Goal: Task Accomplishment & Management: Use online tool/utility

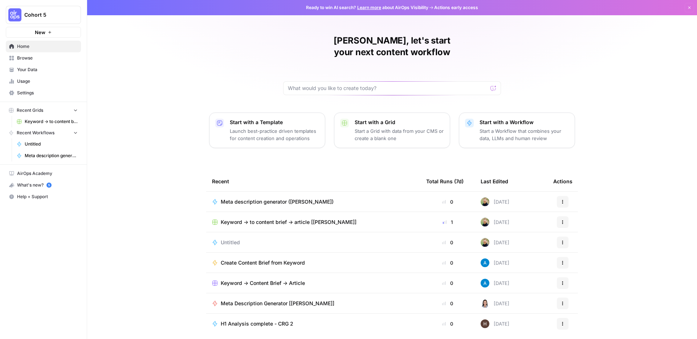
click at [155, 151] on div "Reid, let's start your next content workflow Start with a Template Launch best-…" at bounding box center [392, 173] width 610 height 346
click at [149, 185] on div "Reid, let's start your next content workflow Start with a Template Launch best-…" at bounding box center [392, 173] width 610 height 346
click at [209, 61] on div "Reid, let's start your next content workflow Start with a Template Launch best-…" at bounding box center [392, 173] width 610 height 346
click at [204, 76] on div "Reid, let's start your next content workflow Start with a Template Launch best-…" at bounding box center [392, 173] width 610 height 346
click at [135, 91] on div "Reid, let's start your next content workflow Start with a Template Launch best-…" at bounding box center [392, 173] width 610 height 346
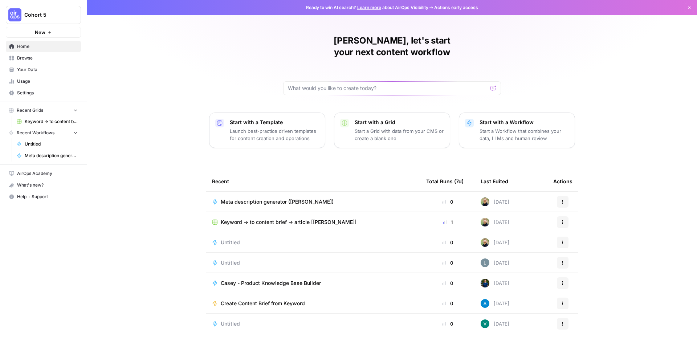
click at [142, 97] on div "Reid, let's start your next content workflow Start with a Template Launch best-…" at bounding box center [392, 173] width 610 height 346
click at [43, 14] on span "Cohort 5" at bounding box center [46, 14] width 44 height 7
click at [46, 67] on span "Neighbor" at bounding box center [70, 65] width 96 height 7
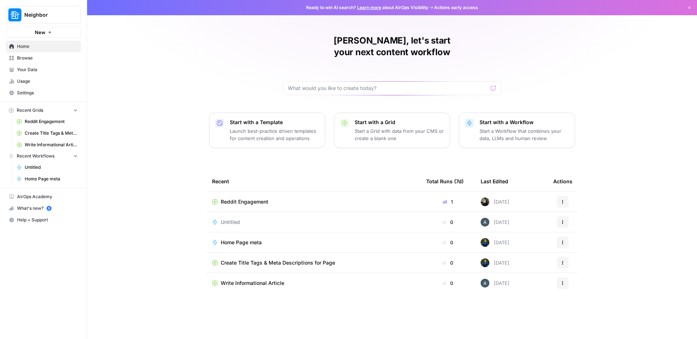
click at [41, 124] on span "Reddit Engagement" at bounding box center [51, 121] width 53 height 7
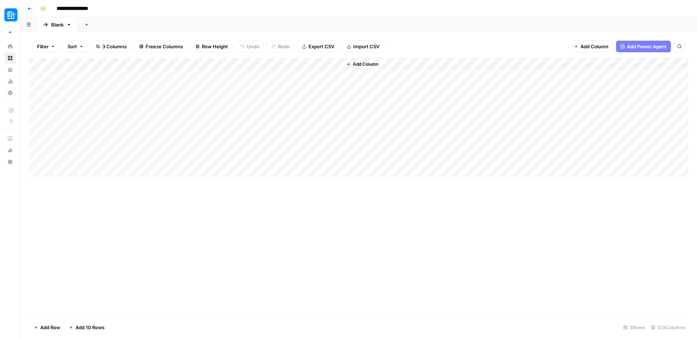
click at [95, 78] on div "Add Column" at bounding box center [358, 117] width 659 height 118
click at [180, 76] on div "Add Column" at bounding box center [358, 117] width 659 height 118
click at [232, 76] on div "Add Column" at bounding box center [358, 117] width 659 height 118
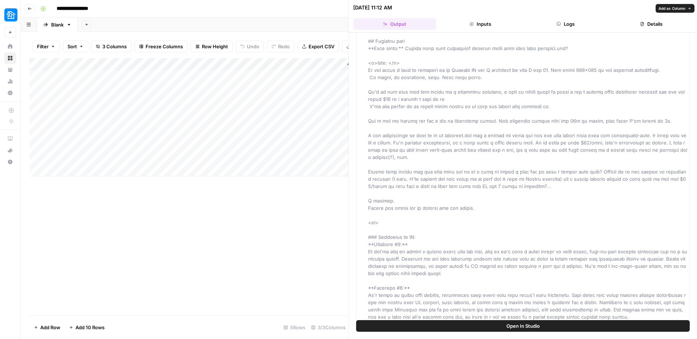
scroll to position [131, 0]
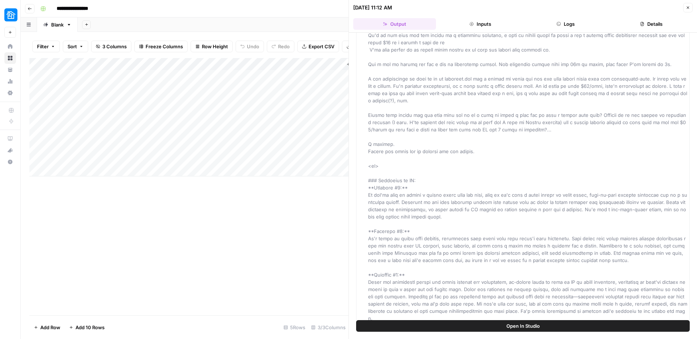
click at [420, 253] on span at bounding box center [528, 122] width 321 height 398
click at [424, 253] on span at bounding box center [528, 122] width 321 height 398
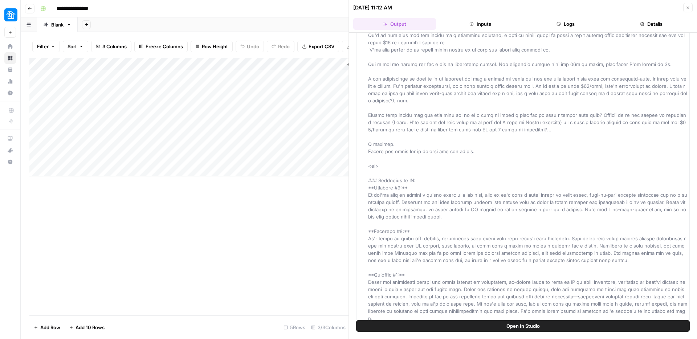
click at [424, 253] on span at bounding box center [528, 122] width 321 height 398
click at [439, 250] on span at bounding box center [528, 122] width 321 height 398
click at [440, 250] on span at bounding box center [528, 122] width 321 height 398
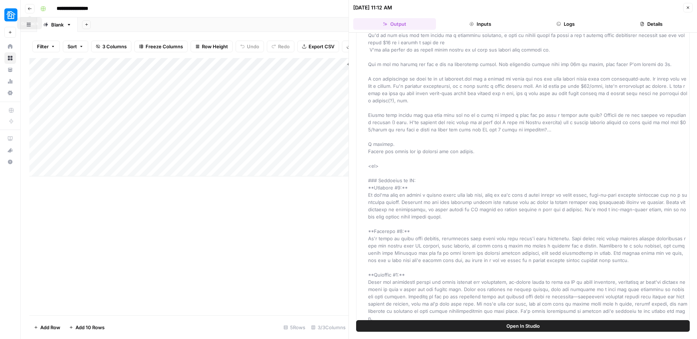
click at [32, 7] on icon "button" at bounding box center [30, 9] width 4 height 4
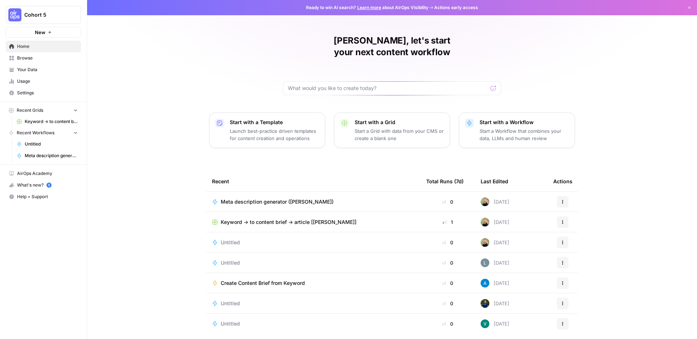
click at [186, 106] on div "[PERSON_NAME], let's start your next content workflow Start with a Template Lau…" at bounding box center [392, 173] width 610 height 346
click at [42, 123] on span "Keyword -> to content brief -> article [[PERSON_NAME]]" at bounding box center [51, 121] width 53 height 7
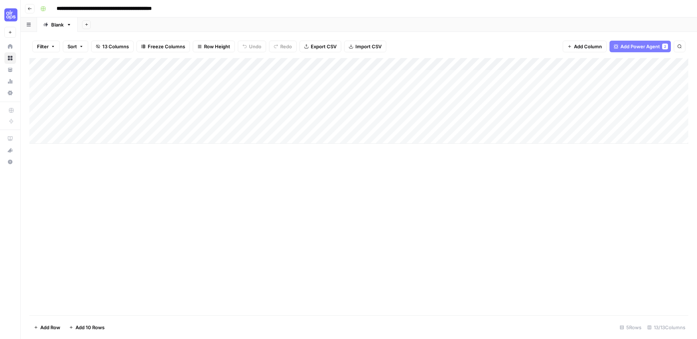
click at [266, 75] on div "Add Column" at bounding box center [358, 101] width 659 height 86
click at [177, 76] on div "Add Column" at bounding box center [358, 101] width 659 height 86
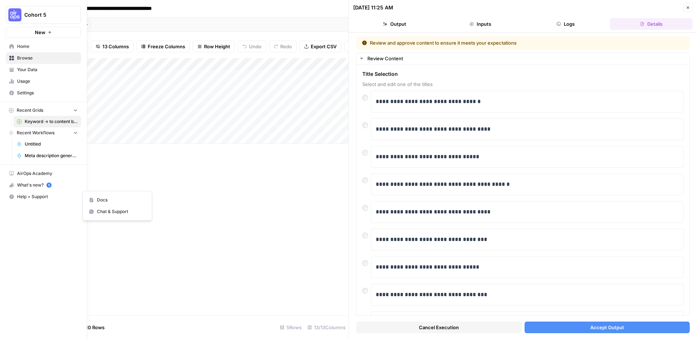
click at [29, 196] on span "Help + Support" at bounding box center [47, 197] width 61 height 7
click at [98, 199] on span "Docs" at bounding box center [121, 200] width 49 height 7
click at [41, 155] on span "Meta description generator ([PERSON_NAME])" at bounding box center [51, 155] width 53 height 7
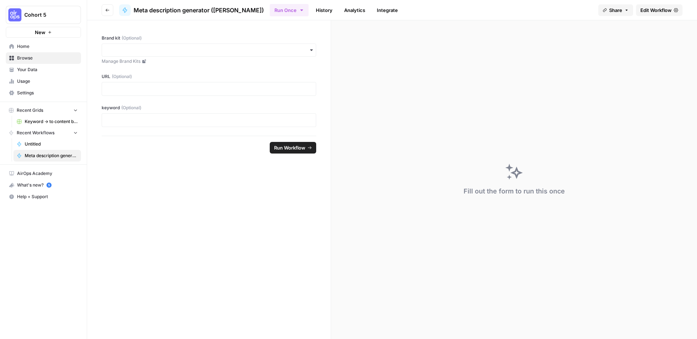
click at [42, 146] on span "Untitled" at bounding box center [51, 144] width 53 height 7
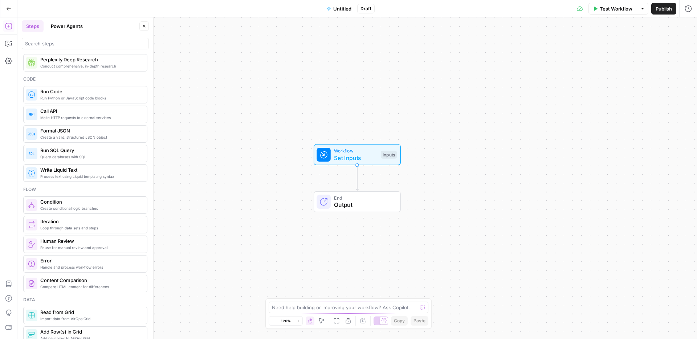
scroll to position [105, 0]
click at [8, 8] on icon "button" at bounding box center [8, 8] width 5 height 5
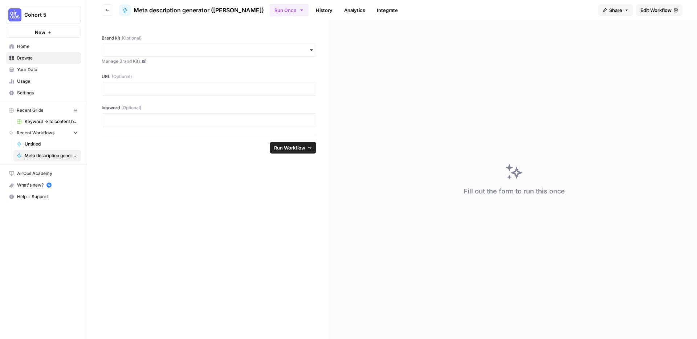
click at [35, 123] on span "Keyword -> to content brief -> article [[PERSON_NAME]]" at bounding box center [51, 121] width 53 height 7
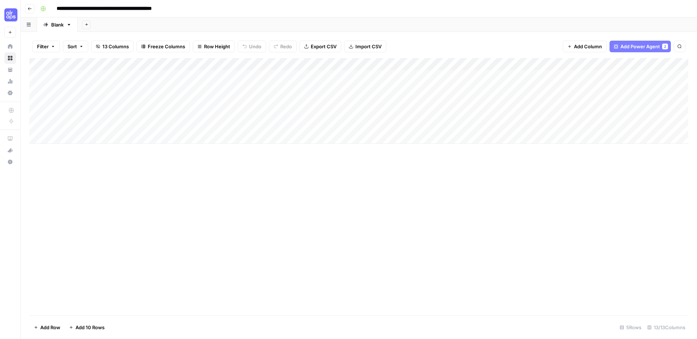
click at [257, 64] on div "Add Column" at bounding box center [358, 101] width 659 height 86
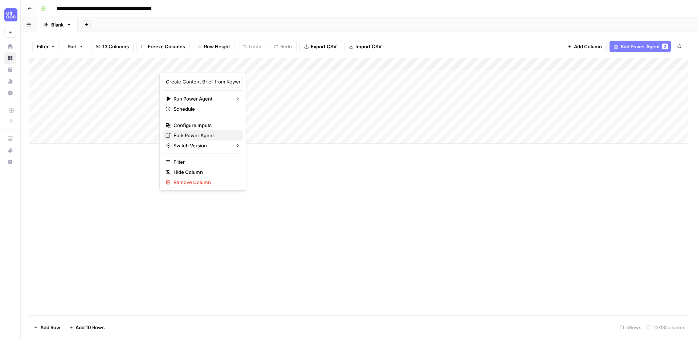
click at [204, 136] on span "Fork Power Agent" at bounding box center [206, 135] width 64 height 7
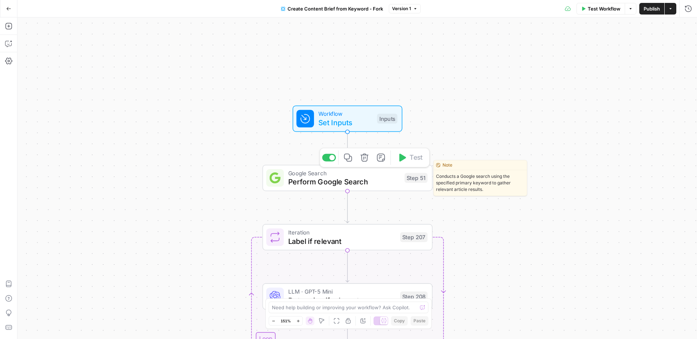
click at [329, 176] on span "Perform Google Search" at bounding box center [344, 181] width 112 height 11
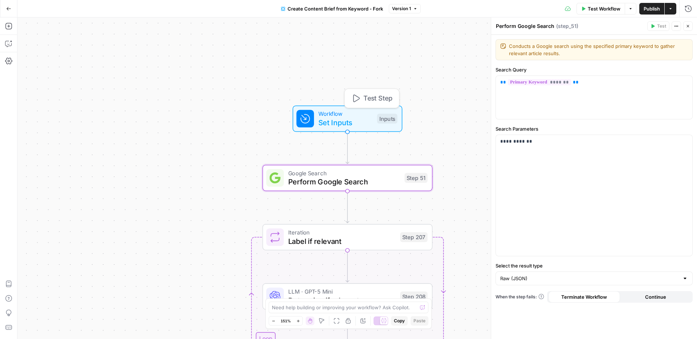
click at [341, 122] on span "Set Inputs" at bounding box center [345, 122] width 54 height 11
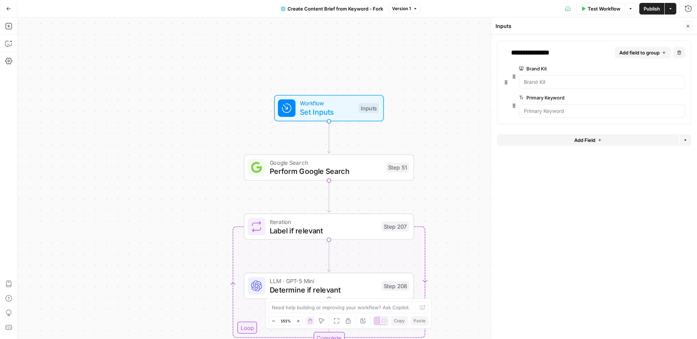
click at [571, 144] on button "Add Field" at bounding box center [588, 140] width 182 height 12
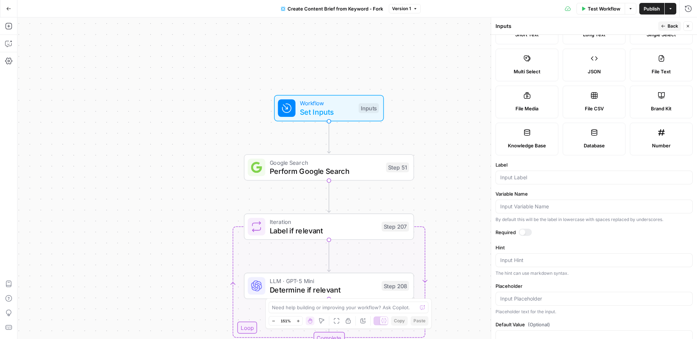
scroll to position [57, 0]
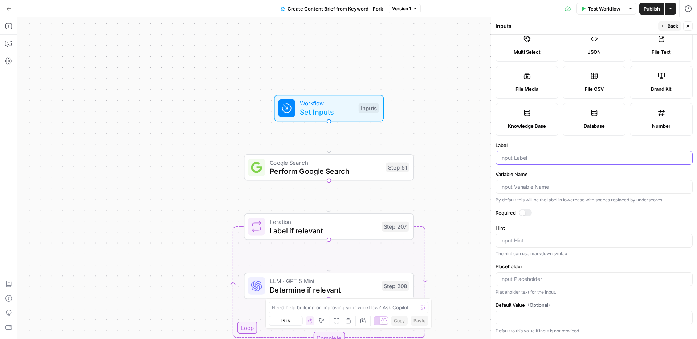
click at [554, 159] on input "Label" at bounding box center [594, 157] width 188 height 7
type input "City"
click at [525, 172] on label "Variable Name" at bounding box center [594, 174] width 197 height 7
click at [525, 183] on input "Variable Name" at bounding box center [594, 186] width 188 height 7
click at [662, 28] on icon "button" at bounding box center [663, 26] width 4 height 4
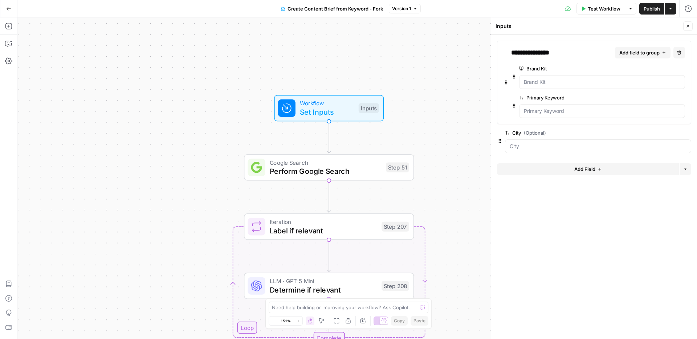
click at [537, 171] on button "Add Field" at bounding box center [588, 169] width 182 height 12
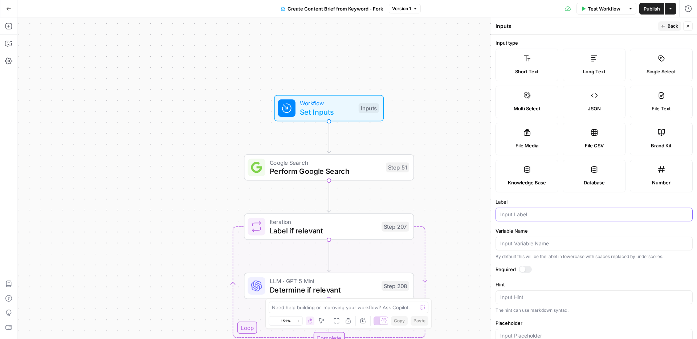
click at [530, 215] on input "Label" at bounding box center [594, 214] width 188 height 7
type input "State"
click at [534, 227] on label "Variable Name" at bounding box center [594, 230] width 197 height 7
click at [534, 240] on input "Variable Name" at bounding box center [594, 243] width 188 height 7
click at [660, 29] on button "Back" at bounding box center [669, 25] width 23 height 9
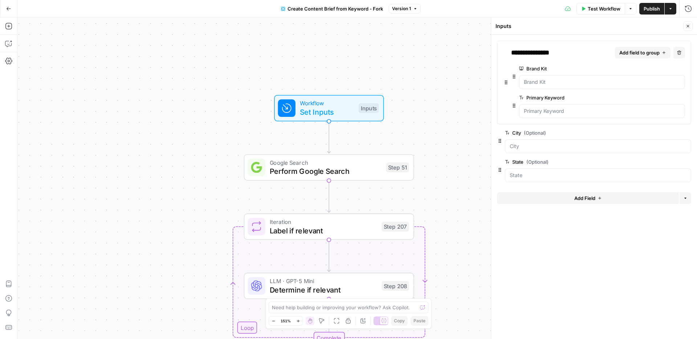
click at [637, 51] on span "Add field to group" at bounding box center [639, 52] width 40 height 7
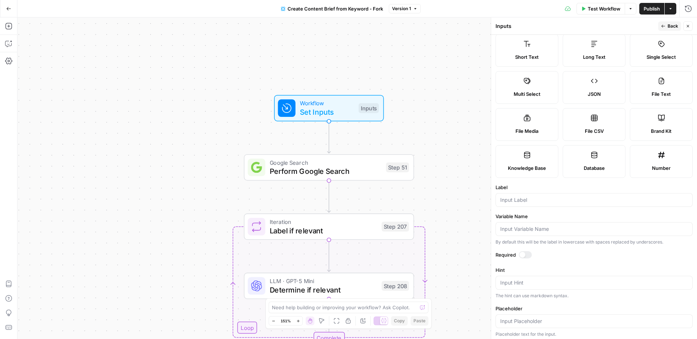
scroll to position [0, 0]
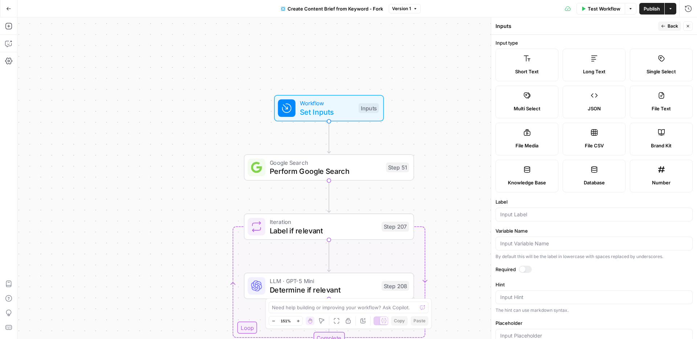
click at [668, 25] on span "Back" at bounding box center [673, 26] width 11 height 7
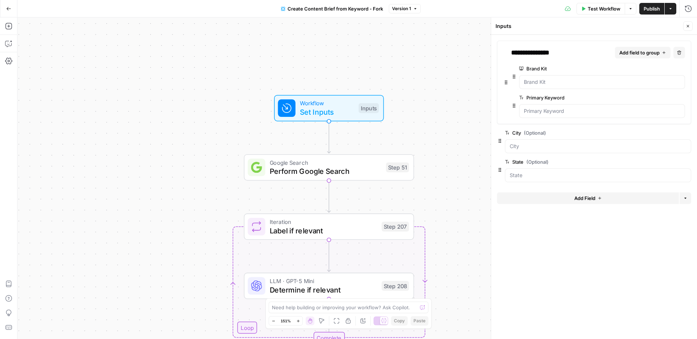
click at [533, 217] on form "**********" at bounding box center [594, 187] width 206 height 304
click at [687, 25] on icon "button" at bounding box center [688, 26] width 4 height 4
click at [599, 12] on span "Test Workflow" at bounding box center [604, 8] width 33 height 7
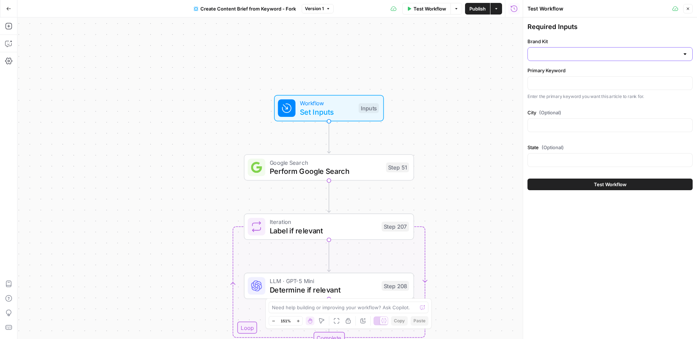
click at [594, 52] on input "Brand Kit" at bounding box center [605, 53] width 147 height 7
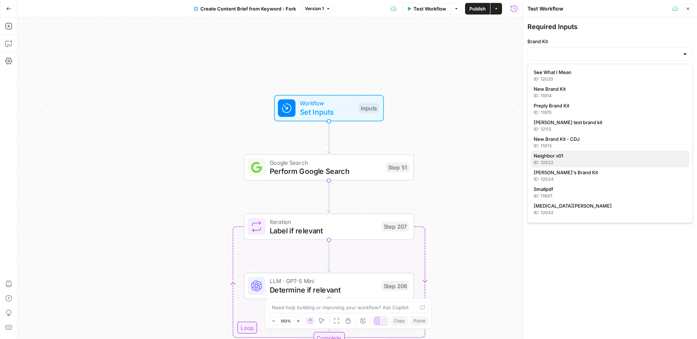
click at [576, 157] on span "Neighbor v01" at bounding box center [609, 155] width 150 height 7
type input "Neighbor v01"
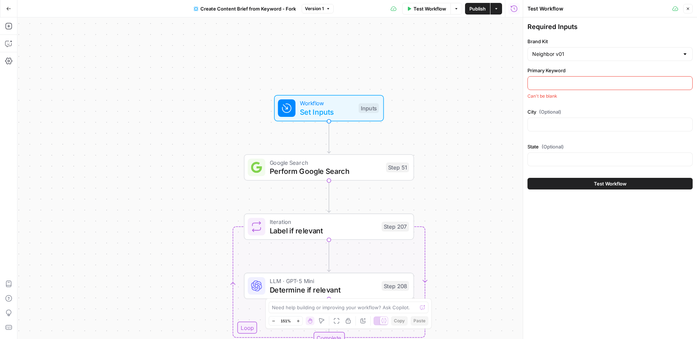
click at [564, 83] on input "Primary Keyword" at bounding box center [610, 83] width 156 height 7
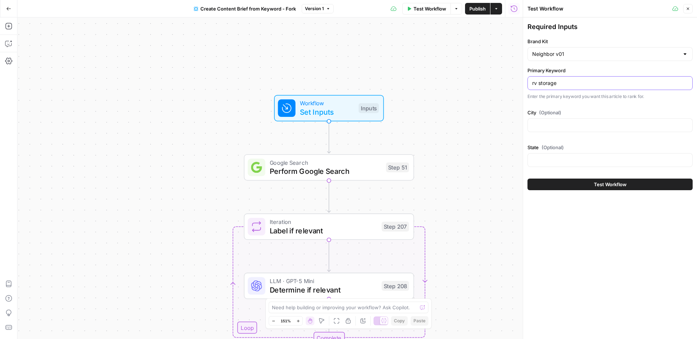
type input "rv storage"
click at [563, 102] on div "Required Inputs Brand Kit Neighbor v01 Primary Keyword rv storage Enter the pri…" at bounding box center [610, 96] width 165 height 148
click at [562, 126] on input "City (Optional)" at bounding box center [610, 125] width 156 height 7
type input "los angeles"
type input "california"
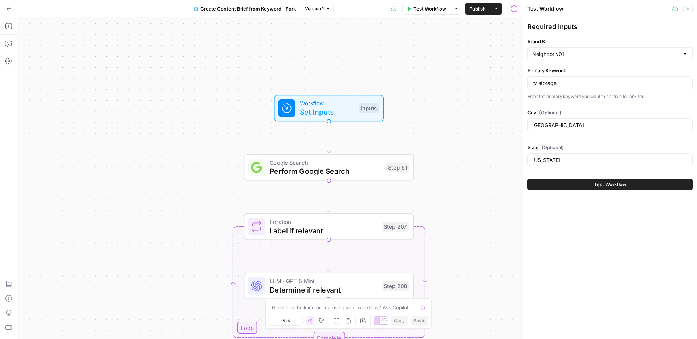
click at [575, 180] on button "Test Workflow" at bounding box center [610, 185] width 165 height 12
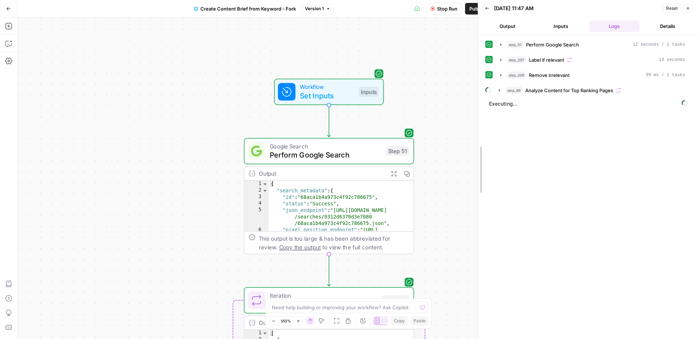
drag, startPoint x: 525, startPoint y: 91, endPoint x: 480, endPoint y: 94, distance: 45.1
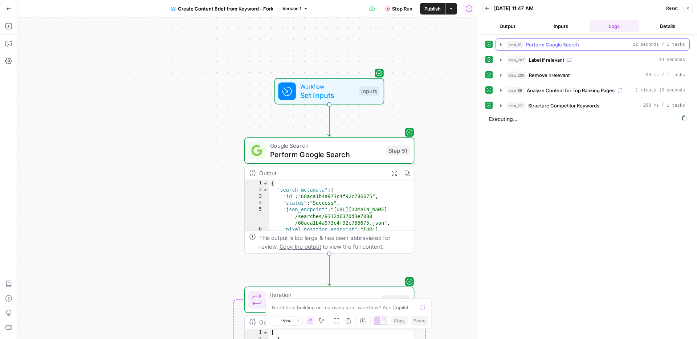
click at [584, 44] on div "step_51 Perform Google Search 12 seconds / 1 tasks" at bounding box center [596, 44] width 178 height 7
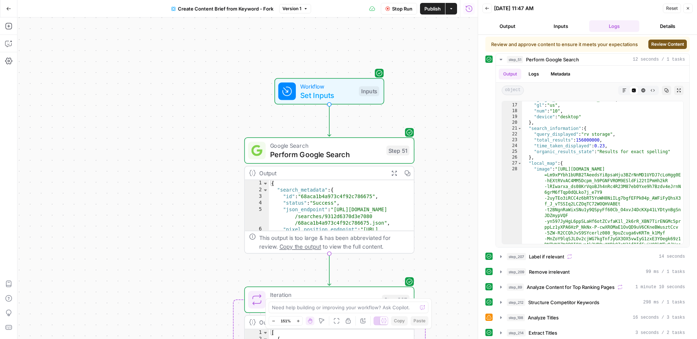
scroll to position [21, 0]
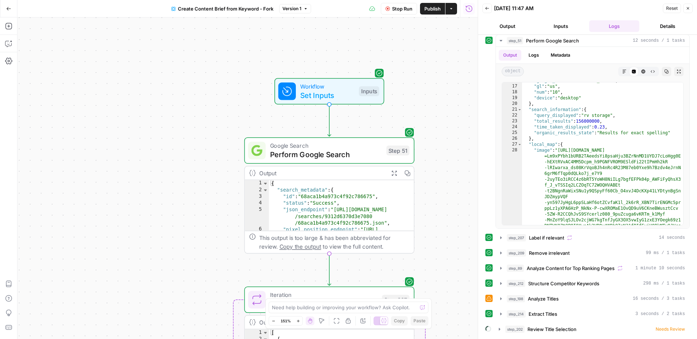
click at [489, 299] on icon at bounding box center [489, 298] width 5 height 5
click at [549, 299] on span "Analyze Titles" at bounding box center [543, 298] width 31 height 7
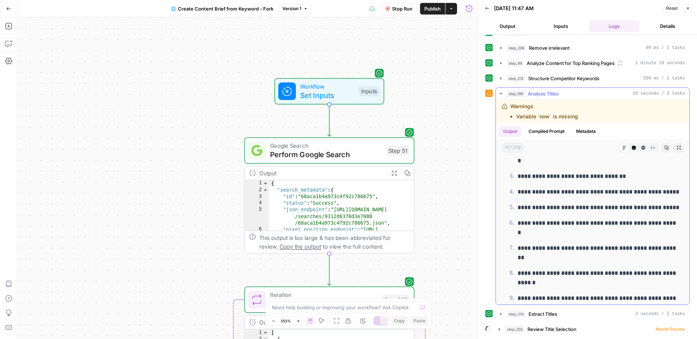
scroll to position [386, 0]
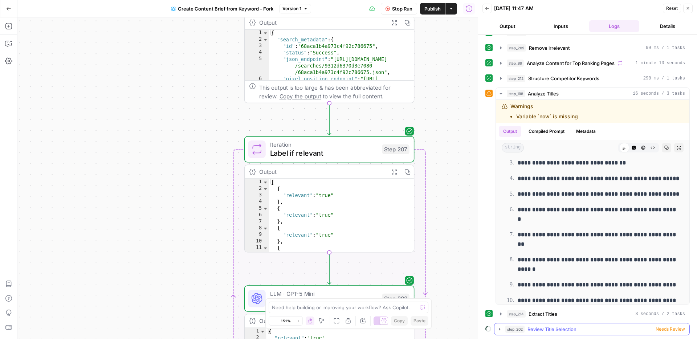
click at [579, 329] on div "step_202 Review Title Selection Needs Review" at bounding box center [595, 329] width 180 height 7
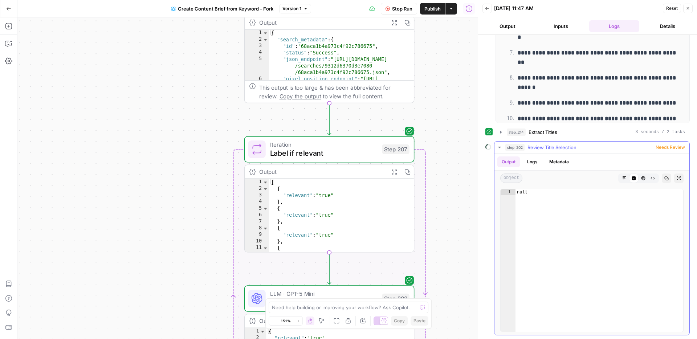
click at [547, 148] on span "Review Title Selection" at bounding box center [552, 147] width 49 height 7
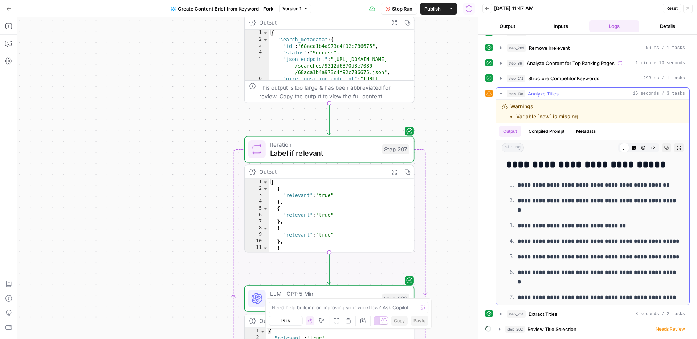
scroll to position [386, 0]
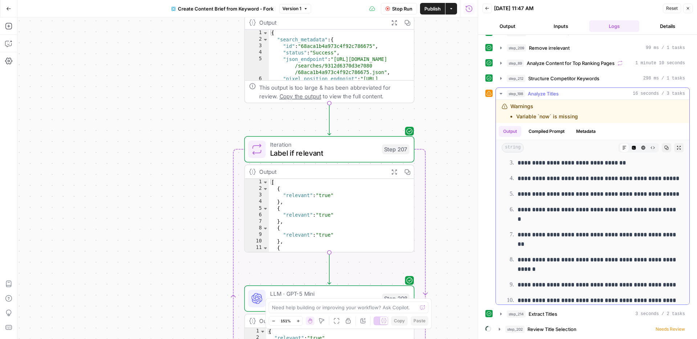
click at [544, 115] on li "Variable `now` is missing" at bounding box center [547, 116] width 62 height 7
click at [664, 327] on span "Needs Review" at bounding box center [670, 329] width 29 height 7
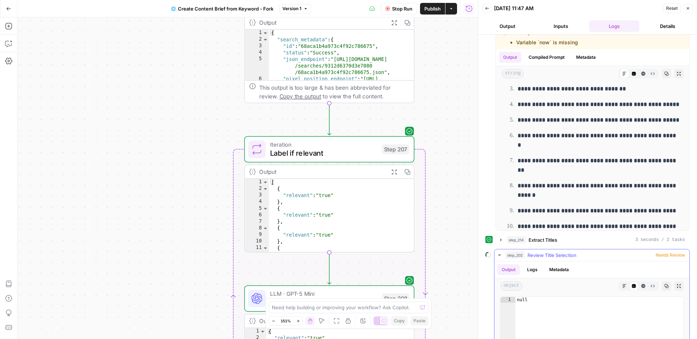
scroll to position [408, 0]
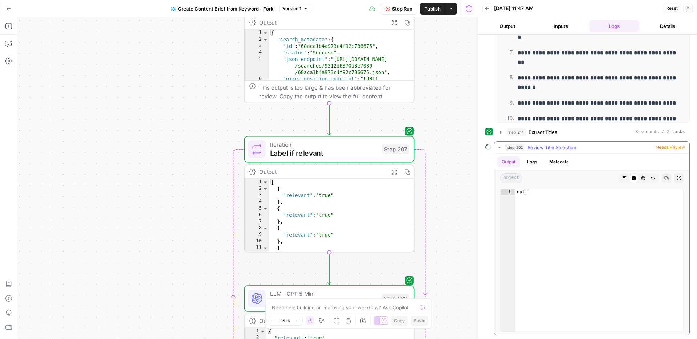
click at [509, 163] on button "Output" at bounding box center [508, 161] width 23 height 11
click at [537, 147] on span "Review Title Selection" at bounding box center [552, 147] width 49 height 7
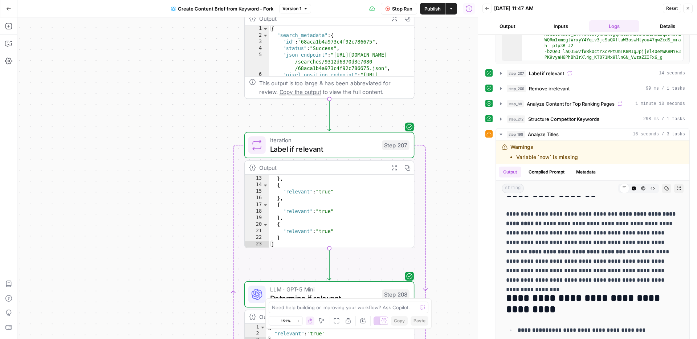
scroll to position [52, 0]
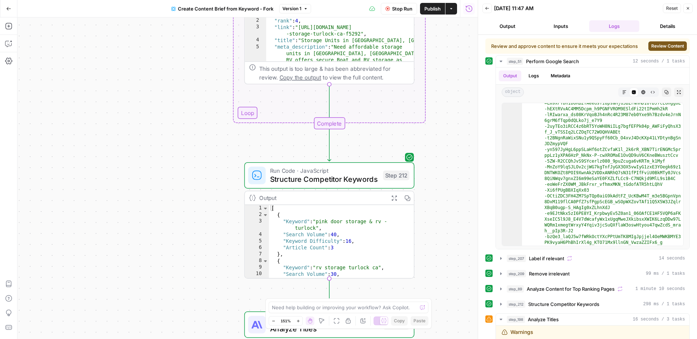
scroll to position [13, 0]
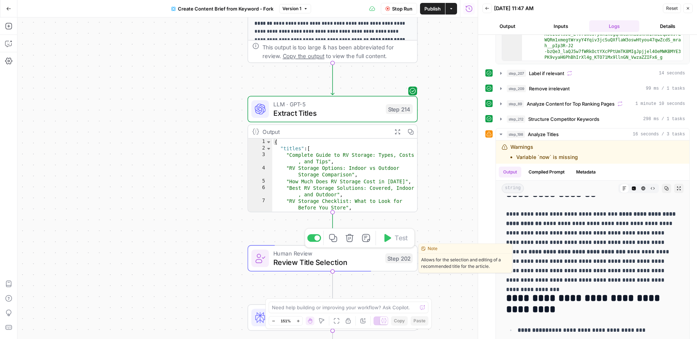
click at [304, 257] on span "Review Title Selection" at bounding box center [326, 262] width 107 height 11
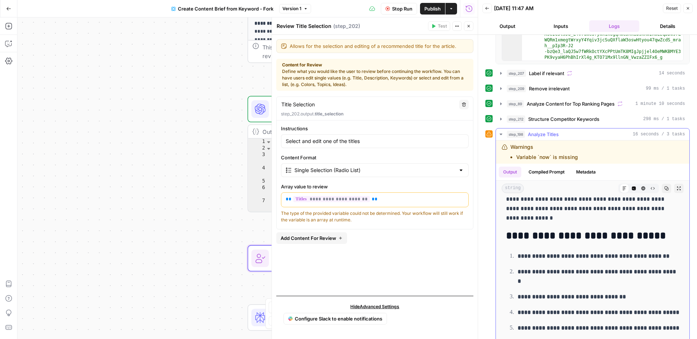
scroll to position [318, 0]
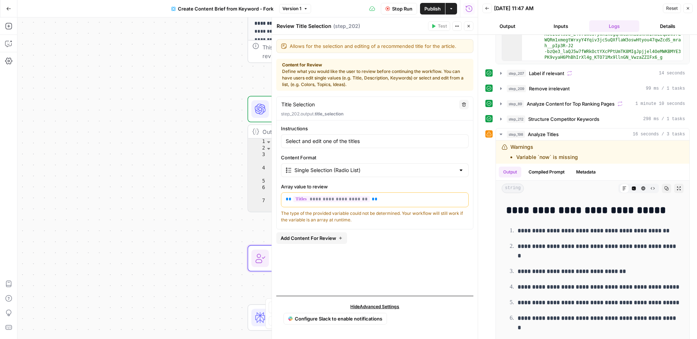
click at [367, 79] on div "Content for Review Define what you would like the user to review before continu…" at bounding box center [375, 75] width 186 height 26
click at [373, 74] on div "Content for Review Define what you would like the user to review before continu…" at bounding box center [375, 75] width 186 height 26
click at [332, 138] on input "Select and edit one of the titles" at bounding box center [375, 141] width 178 height 7
click at [337, 73] on div "Content for Review Define what you would like the user to review before continu…" at bounding box center [375, 75] width 186 height 26
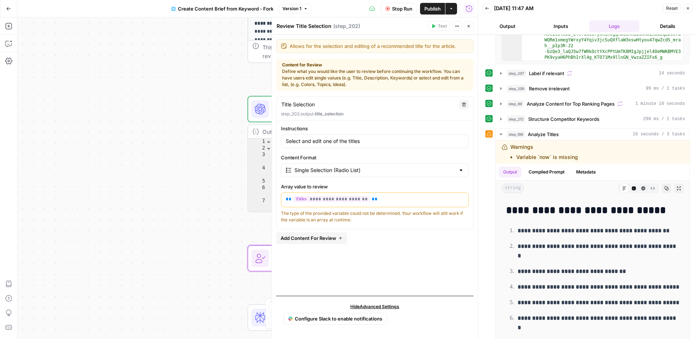
click at [337, 73] on div "Content for Review Define what you would like the user to review before continu…" at bounding box center [375, 75] width 186 height 26
click at [472, 27] on button "Close" at bounding box center [468, 25] width 9 height 9
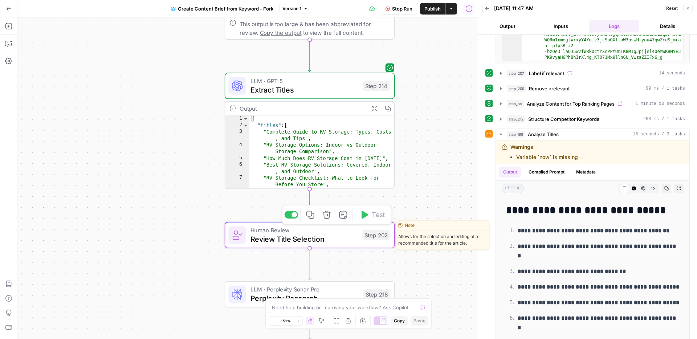
click at [434, 236] on span "Allows for the selection and editing of a recommended title for the article." at bounding box center [442, 240] width 93 height 19
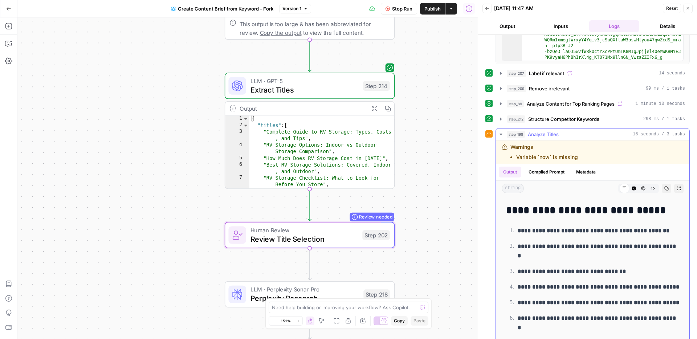
scroll to position [386, 0]
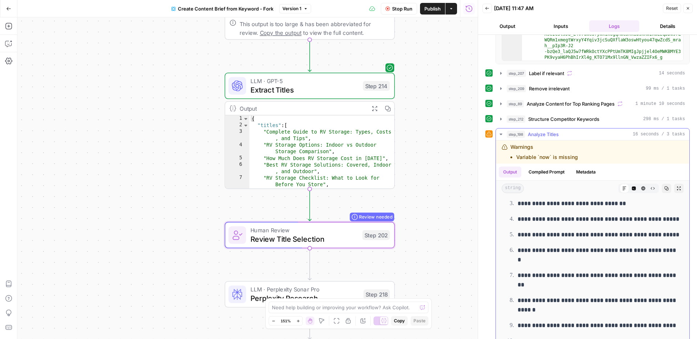
click at [538, 134] on span "Analyze Titles" at bounding box center [543, 134] width 31 height 7
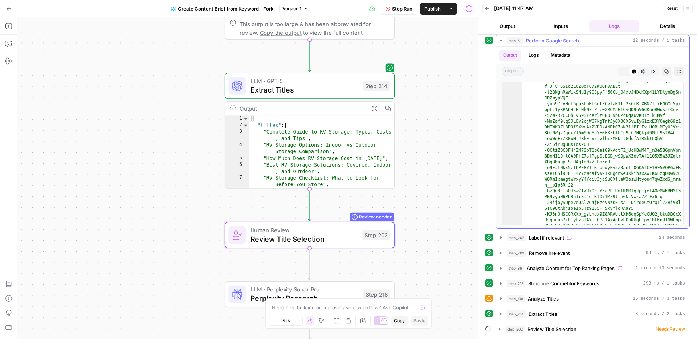
scroll to position [410, 0]
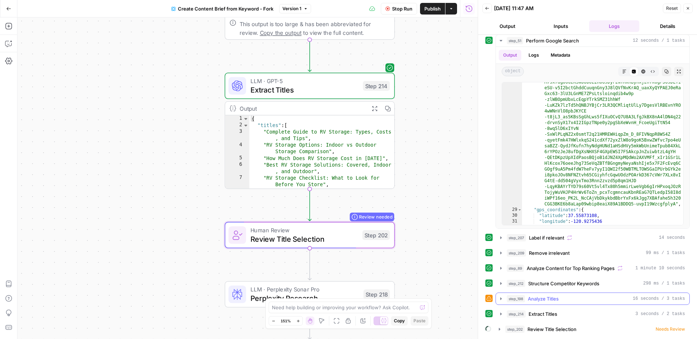
click at [501, 298] on icon "button" at bounding box center [500, 298] width 1 height 3
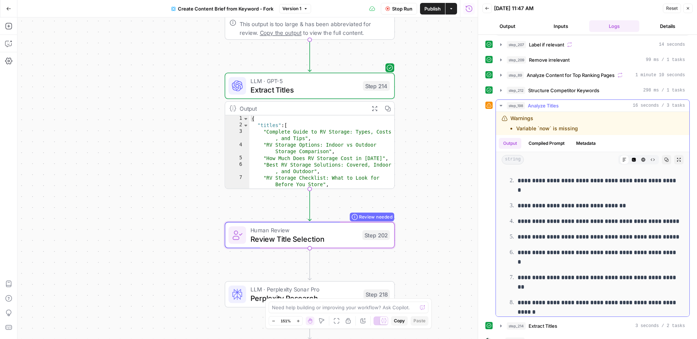
scroll to position [386, 0]
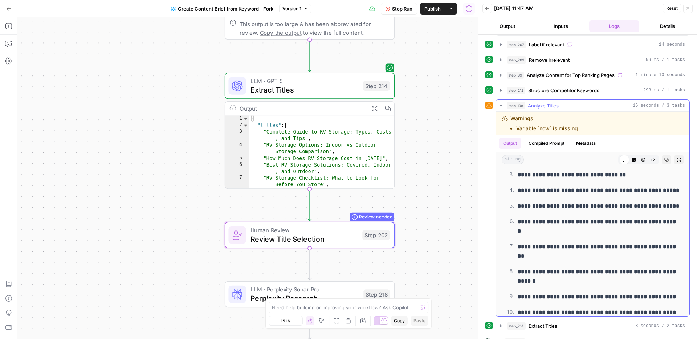
click at [563, 121] on div "Warnings Variable `now` is missing" at bounding box center [544, 123] width 68 height 17
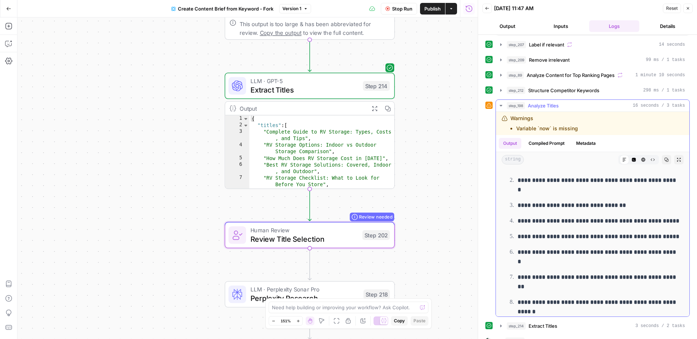
click at [553, 141] on button "Compiled Prompt" at bounding box center [546, 143] width 45 height 11
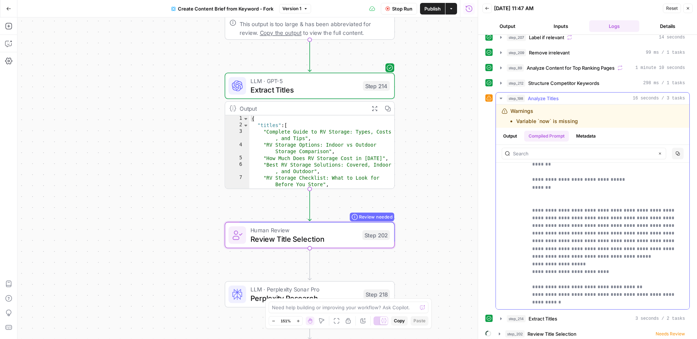
scroll to position [226, 0]
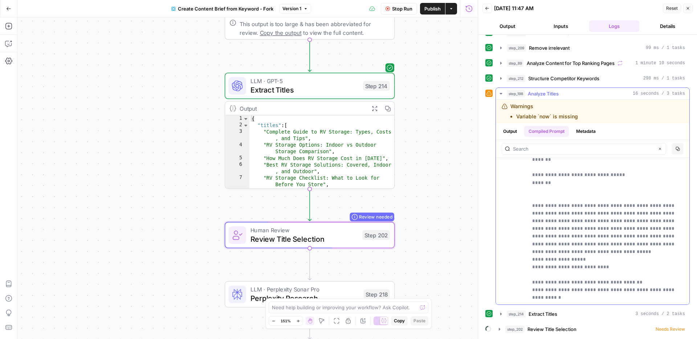
click at [582, 129] on button "Metadata" at bounding box center [586, 131] width 28 height 11
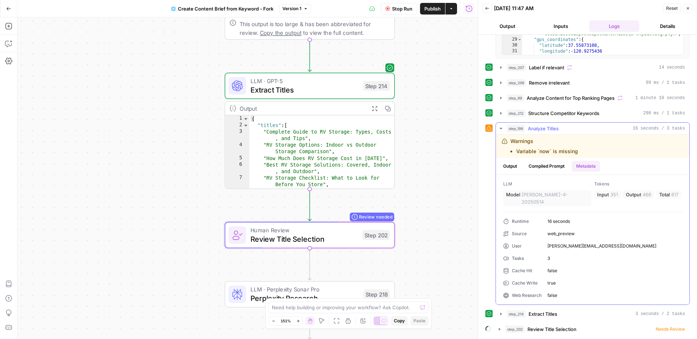
click at [522, 140] on div "Warnings Variable `now` is missing" at bounding box center [544, 146] width 68 height 17
click at [522, 148] on li "Variable `now` is missing" at bounding box center [547, 151] width 62 height 7
drag, startPoint x: 522, startPoint y: 145, endPoint x: 528, endPoint y: 144, distance: 6.6
click at [522, 148] on li "Variable `now` is missing" at bounding box center [547, 151] width 62 height 7
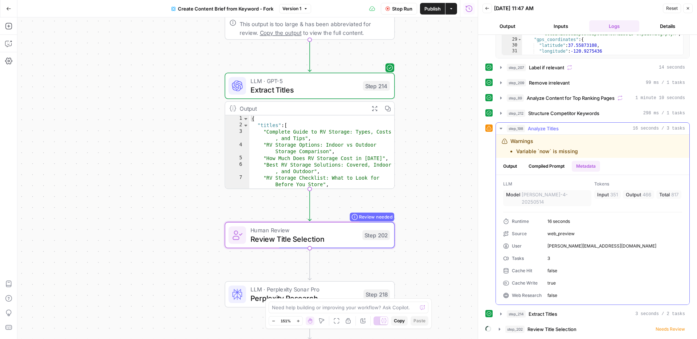
click at [537, 143] on div "Warnings Variable `now` is missing" at bounding box center [544, 146] width 68 height 17
click at [505, 138] on icon at bounding box center [505, 141] width 6 height 6
click at [541, 148] on li "Variable `now` is missing" at bounding box center [547, 151] width 62 height 7
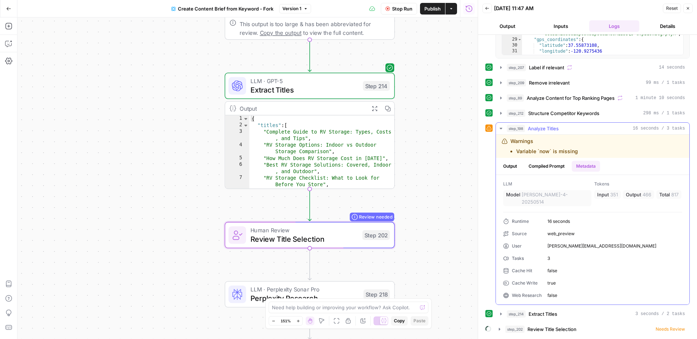
click at [541, 148] on li "Variable `now` is missing" at bounding box center [547, 151] width 62 height 7
click at [508, 162] on button "Output" at bounding box center [510, 166] width 23 height 11
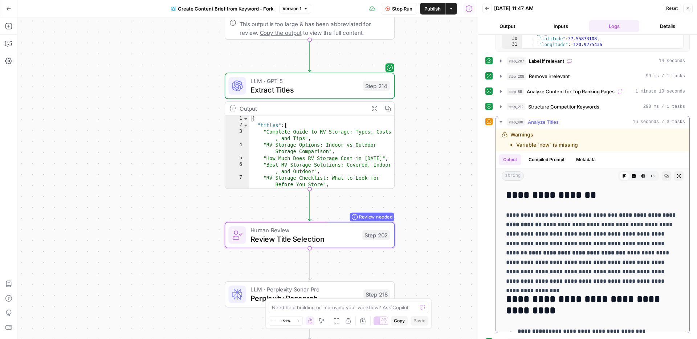
scroll to position [171, 0]
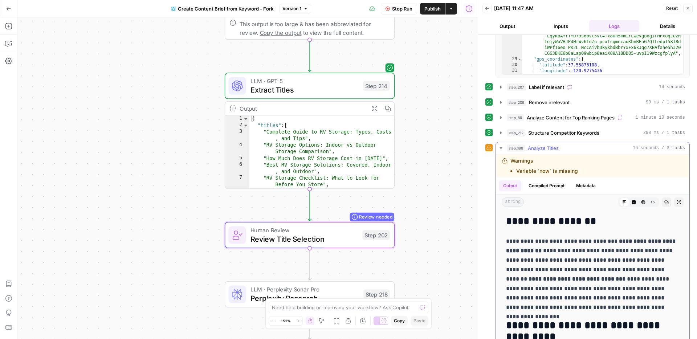
click at [553, 187] on button "Compiled Prompt" at bounding box center [546, 185] width 45 height 11
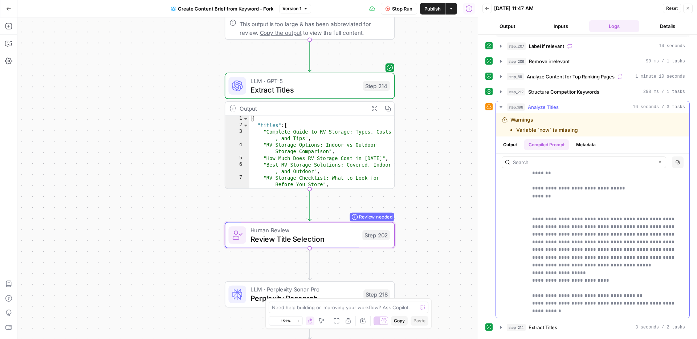
scroll to position [226, 0]
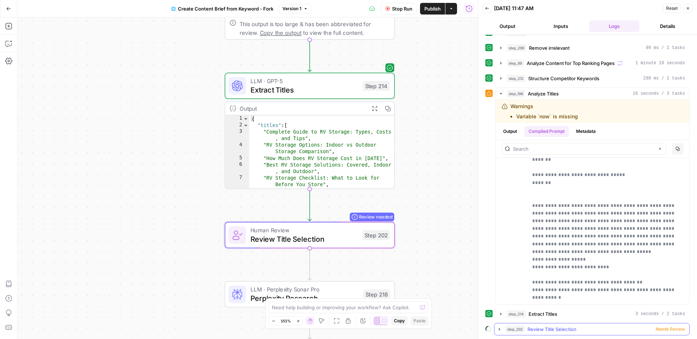
click at [542, 330] on span "Review Title Selection" at bounding box center [552, 329] width 49 height 7
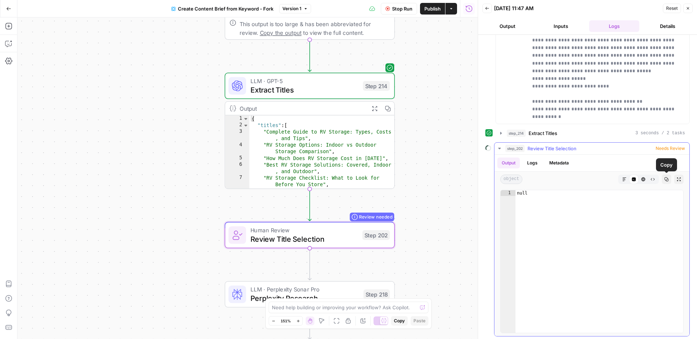
scroll to position [406, 0]
click at [668, 146] on span "Needs Review" at bounding box center [670, 149] width 29 height 7
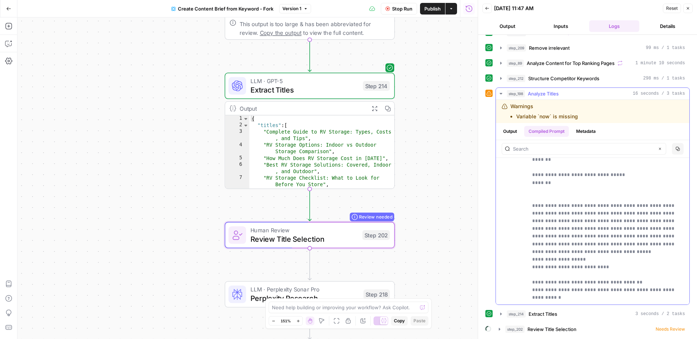
click at [546, 90] on span "Analyze Titles" at bounding box center [543, 93] width 31 height 7
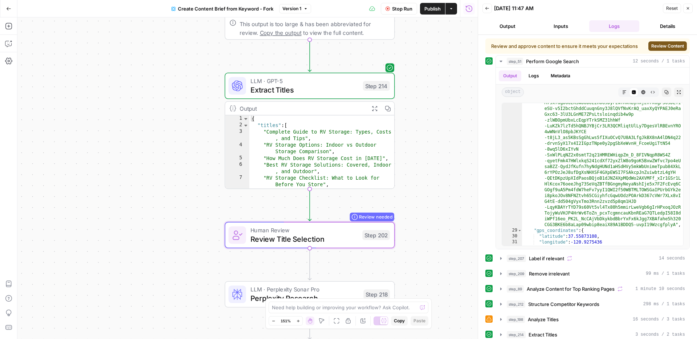
scroll to position [21, 0]
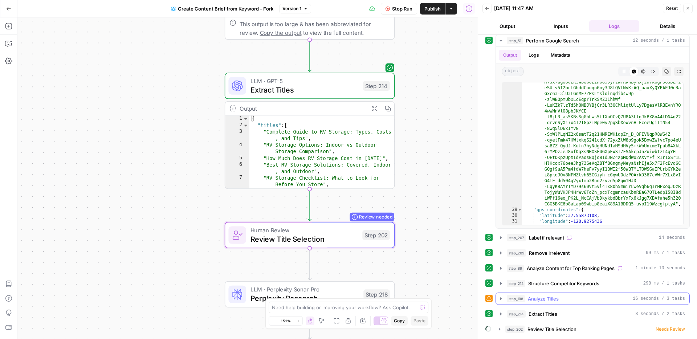
click at [533, 299] on span "Analyze Titles" at bounding box center [543, 298] width 31 height 7
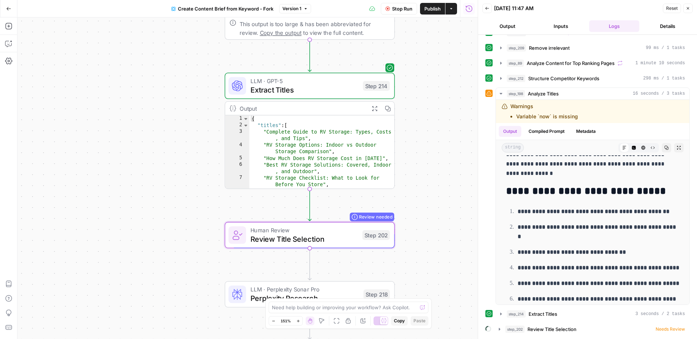
scroll to position [386, 0]
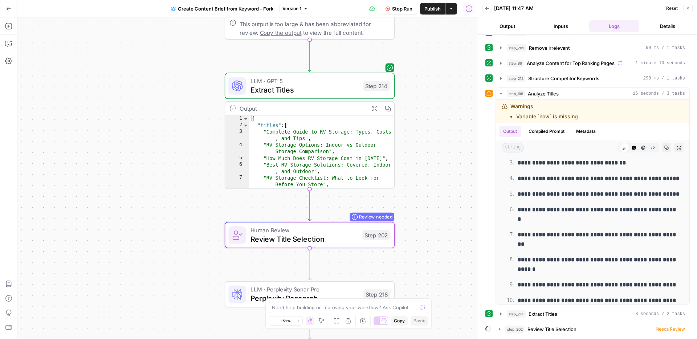
click at [557, 116] on li "Variable `now` is missing" at bounding box center [547, 116] width 62 height 7
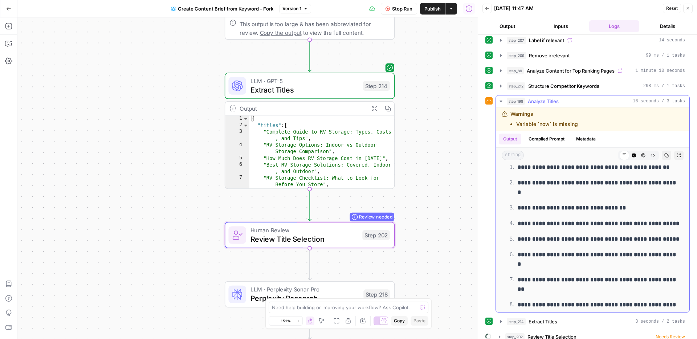
scroll to position [348, 0]
click at [554, 138] on button "Compiled Prompt" at bounding box center [546, 139] width 45 height 11
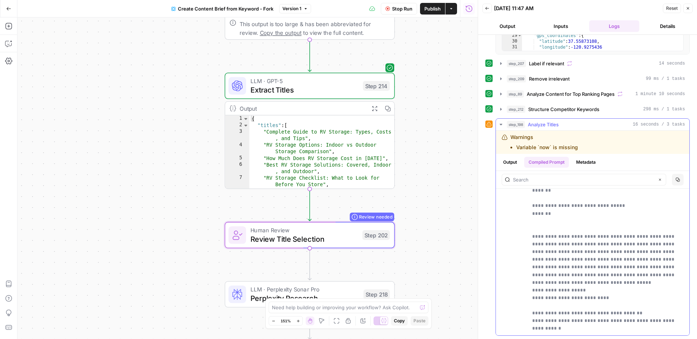
scroll to position [226, 0]
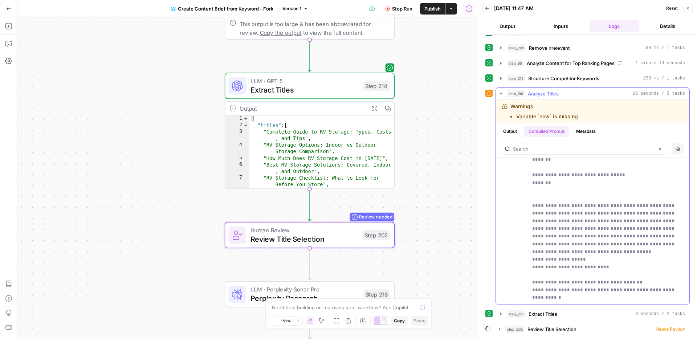
click at [592, 130] on button "Metadata" at bounding box center [586, 131] width 28 height 11
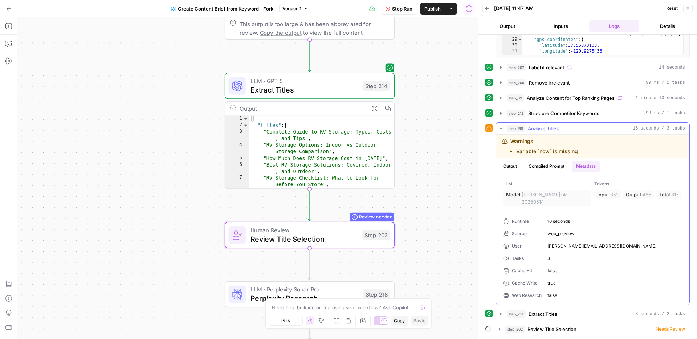
click at [510, 161] on button "Output" at bounding box center [510, 166] width 23 height 11
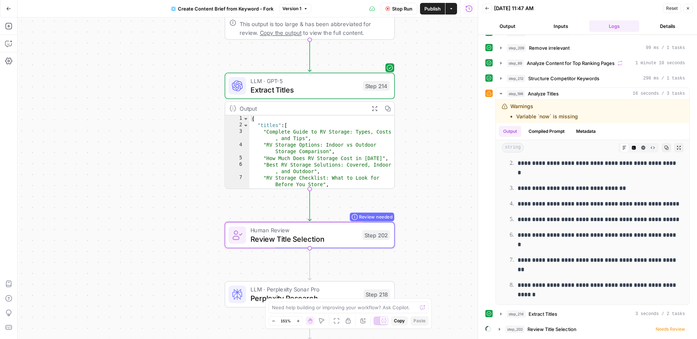
scroll to position [386, 0]
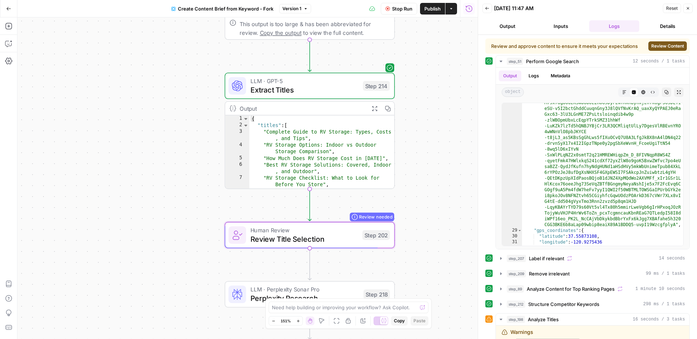
scroll to position [386, 0]
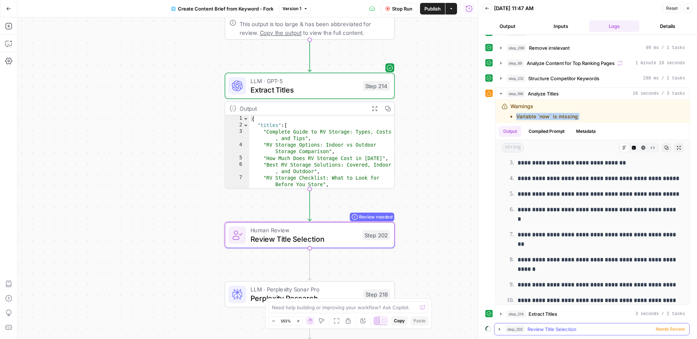
click at [666, 329] on span "Needs Review" at bounding box center [670, 329] width 29 height 7
click at [557, 118] on li "Variable `now` is missing" at bounding box center [547, 116] width 62 height 7
click at [499, 94] on icon "button" at bounding box center [501, 94] width 6 height 6
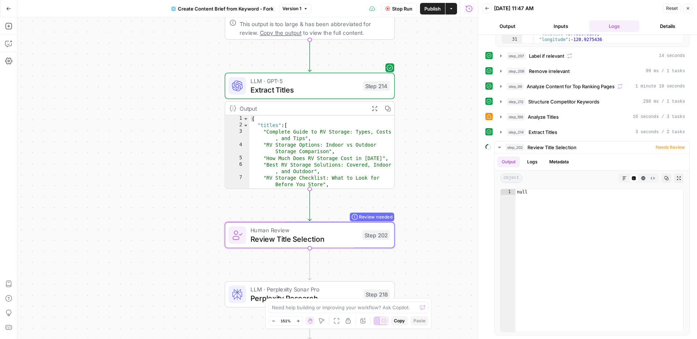
scroll to position [203, 0]
click at [487, 94] on div "step_51 Perform Google Search 12 seconds / 1 tasks Output Logs Metadata object …" at bounding box center [587, 94] width 204 height 483
click at [488, 118] on icon at bounding box center [489, 116] width 5 height 5
click at [553, 147] on span "Review Title Selection" at bounding box center [552, 147] width 49 height 7
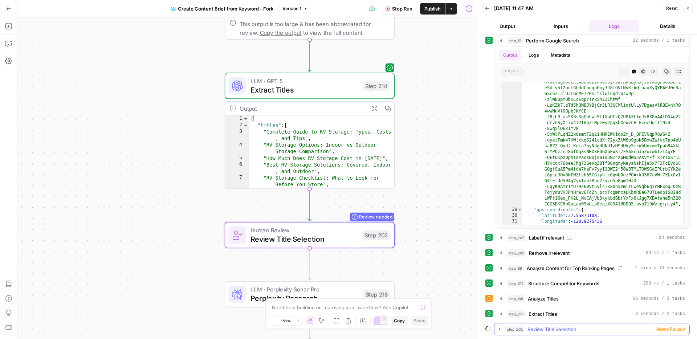
scroll to position [21, 0]
click at [488, 8] on icon "button" at bounding box center [487, 8] width 4 height 3
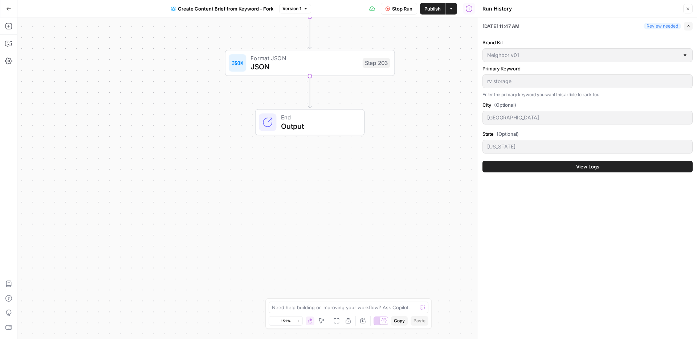
click at [296, 127] on span "Output" at bounding box center [318, 126] width 75 height 11
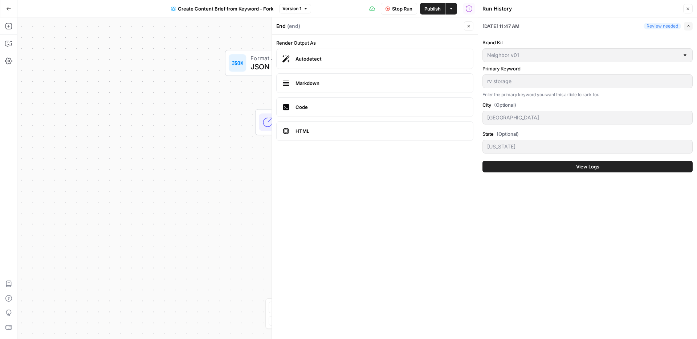
click at [453, 9] on icon "button" at bounding box center [451, 9] width 4 height 4
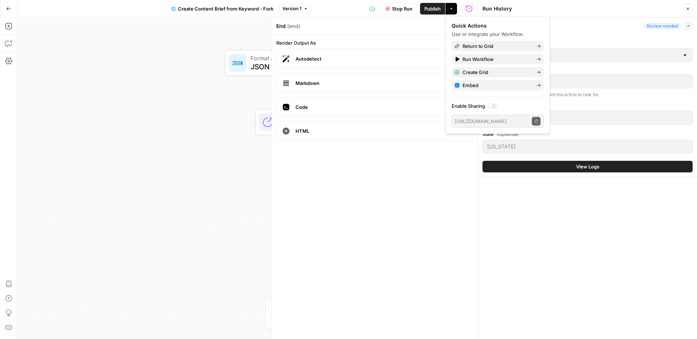
click at [453, 9] on icon "button" at bounding box center [451, 9] width 4 height 4
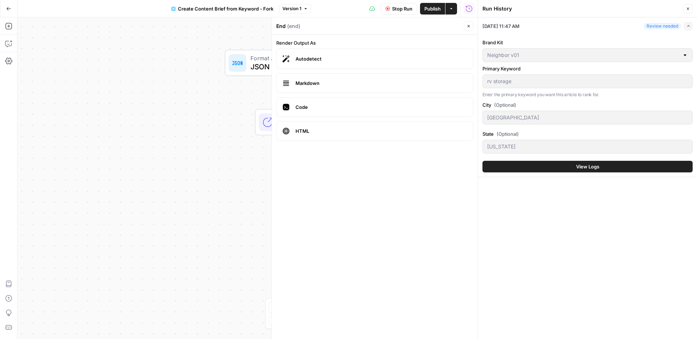
click at [9, 7] on icon "button" at bounding box center [8, 8] width 5 height 5
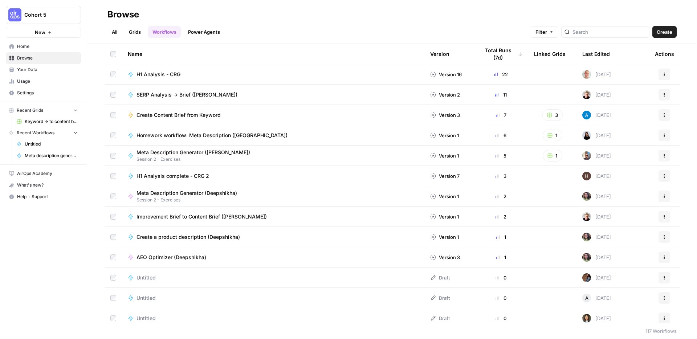
click at [45, 121] on span "Keyword -> to content brief -> article [Reid AirOps]" at bounding box center [51, 121] width 53 height 7
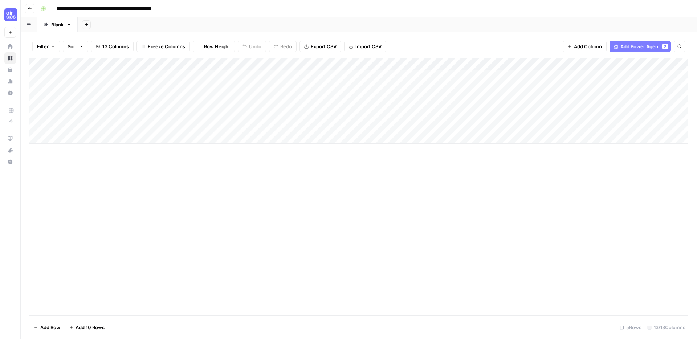
click at [179, 74] on div "Add Column" at bounding box center [358, 101] width 659 height 86
click at [279, 74] on div "Add Column" at bounding box center [358, 101] width 659 height 86
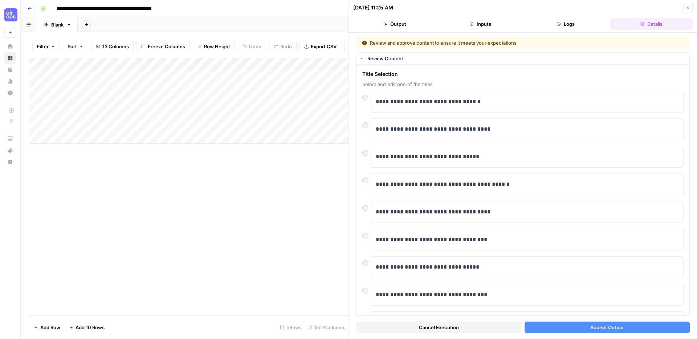
click at [244, 7] on div "**********" at bounding box center [363, 9] width 652 height 12
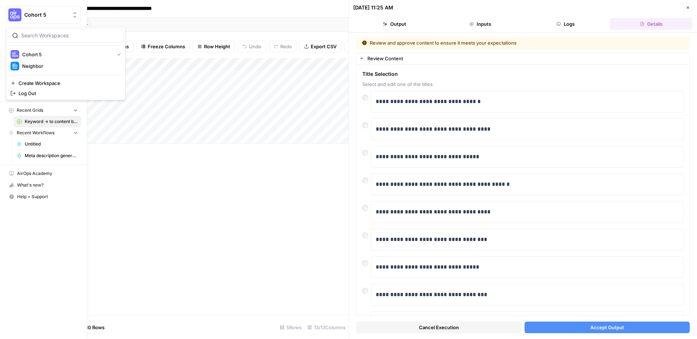
click at [58, 14] on span "Cohort 5" at bounding box center [46, 14] width 44 height 7
click at [50, 68] on span "Neighbor" at bounding box center [70, 65] width 96 height 7
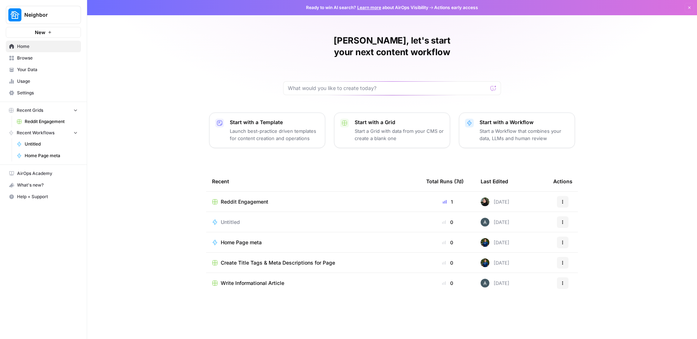
click at [48, 119] on span "Reddit Engagement" at bounding box center [51, 121] width 53 height 7
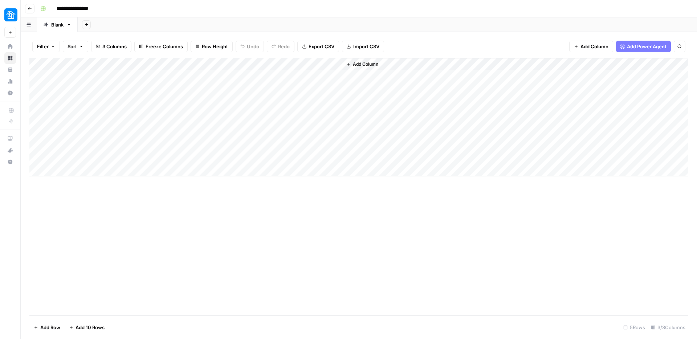
click at [386, 63] on div "Add Column" at bounding box center [515, 117] width 346 height 118
click at [366, 64] on span "Add Column" at bounding box center [365, 64] width 25 height 7
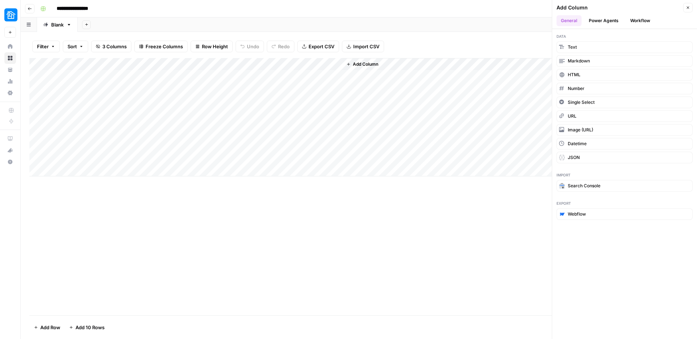
click at [607, 19] on button "Power Agents" at bounding box center [604, 20] width 38 height 11
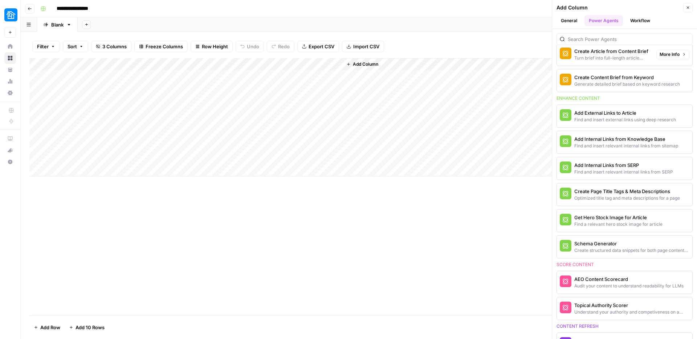
scroll to position [162, 0]
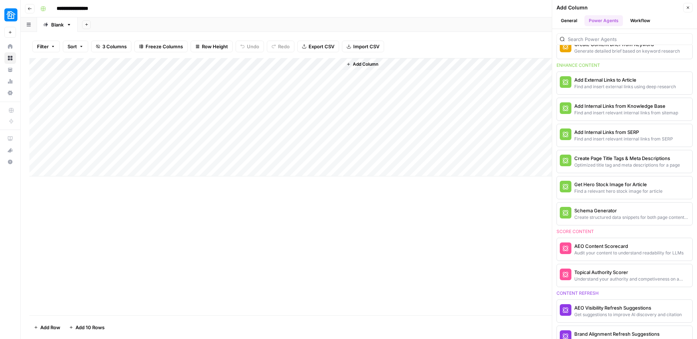
click at [339, 255] on div "Add Column" at bounding box center [358, 186] width 659 height 257
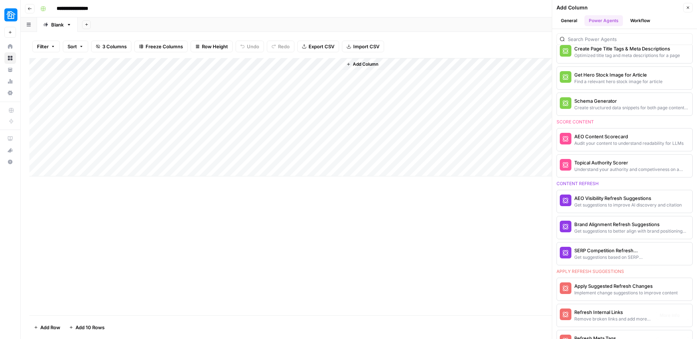
scroll to position [0, 0]
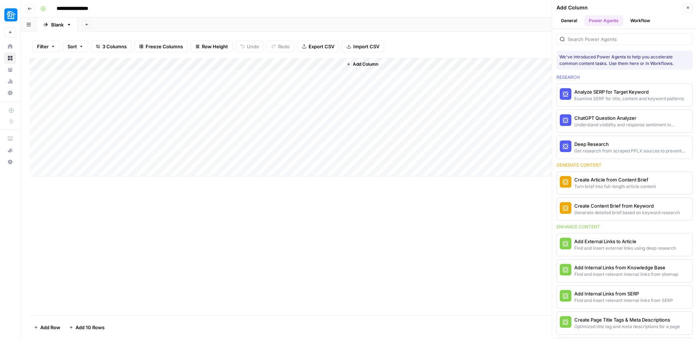
click at [341, 295] on div "Add Column" at bounding box center [358, 186] width 659 height 257
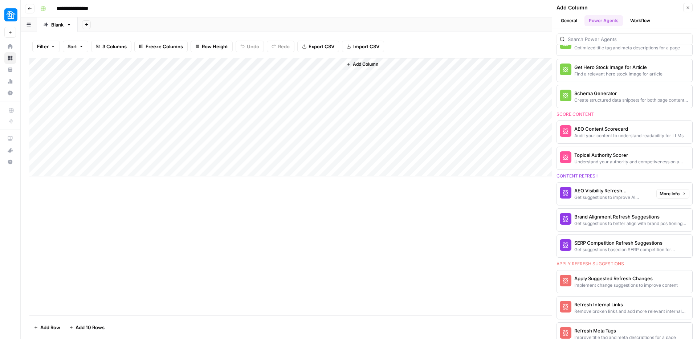
scroll to position [300, 0]
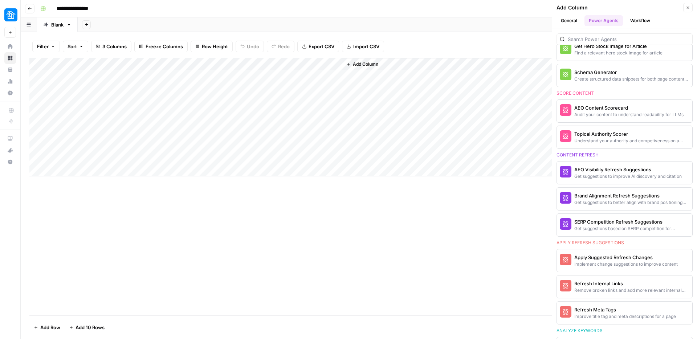
click at [486, 244] on div "Add Column" at bounding box center [358, 186] width 659 height 257
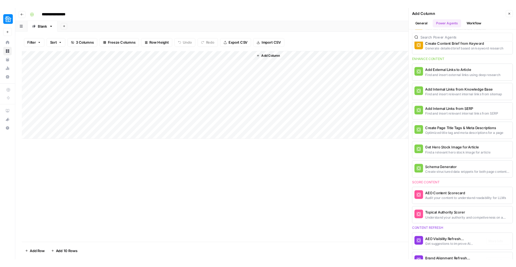
scroll to position [0, 0]
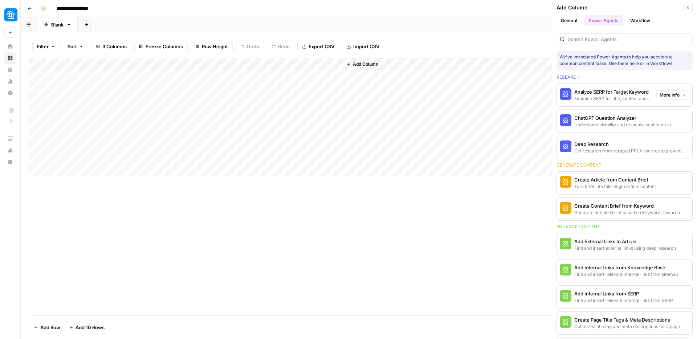
click at [615, 93] on div "Analyze SERP for Target Keyword" at bounding box center [612, 91] width 76 height 7
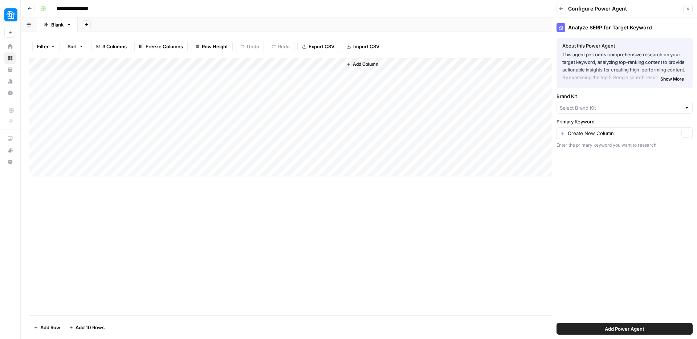
type input "Neighbor"
click at [674, 79] on span "Show More" at bounding box center [672, 80] width 24 height 7
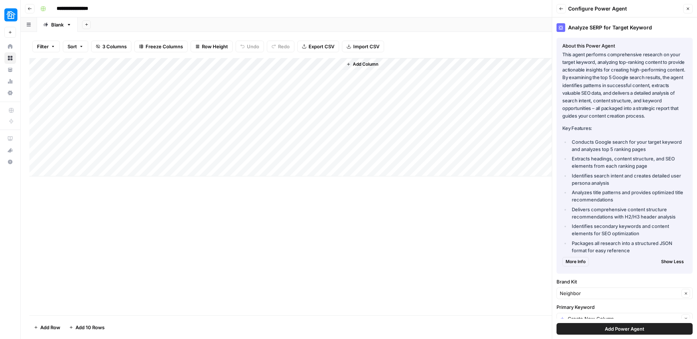
drag, startPoint x: 656, startPoint y: 28, endPoint x: 650, endPoint y: 27, distance: 5.8
click at [650, 27] on div "Analyze SERP for Target Keyword" at bounding box center [625, 27] width 136 height 9
copy div "Analyze SERP for Target Keyword"
